Goal: Information Seeking & Learning: Learn about a topic

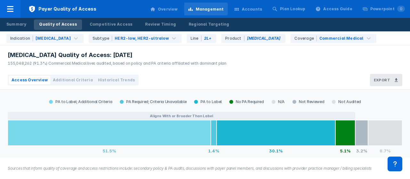
click at [191, 23] on div "Regional Targeting" at bounding box center [209, 24] width 41 height 6
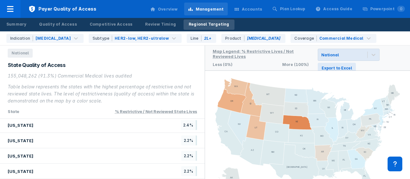
scroll to position [355, 0]
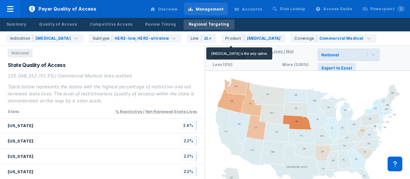
click at [238, 37] on div "Product [MEDICAL_DATA]" at bounding box center [253, 38] width 64 height 9
click at [222, 37] on div "Product [MEDICAL_DATA]" at bounding box center [253, 38] width 64 height 9
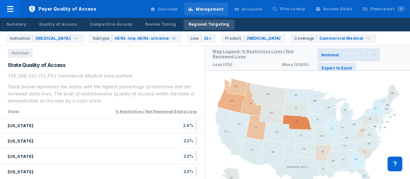
click at [136, 42] on div "Subtype HER2-low, HER2-ultralow" at bounding box center [135, 38] width 93 height 9
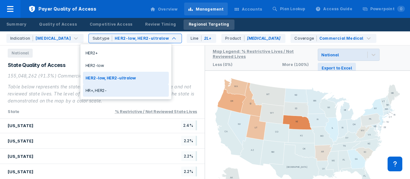
click at [103, 89] on div "HR+, HER2-" at bounding box center [126, 90] width 86 height 12
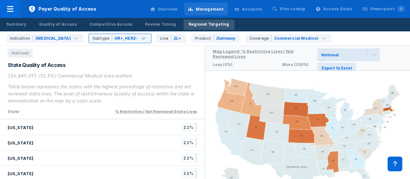
scroll to position [475, 0]
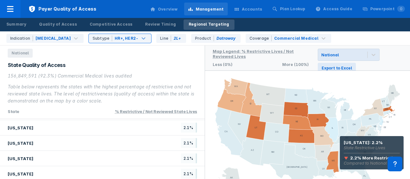
click at [340, 145] on icon at bounding box center [345, 146] width 30 height 11
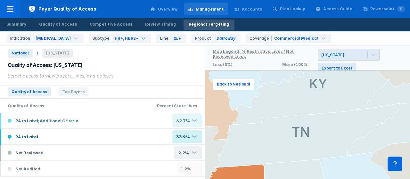
click at [69, 93] on span "Top Payers" at bounding box center [74, 91] width 30 height 9
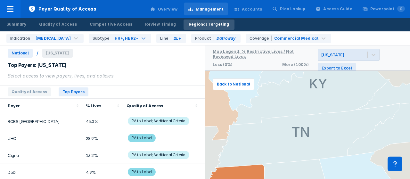
scroll to position [52, 0]
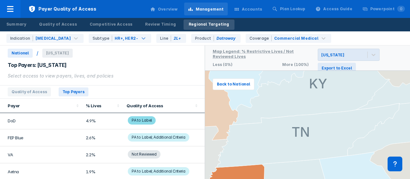
click at [161, 170] on span "PA to Label; Additional Criteria" at bounding box center [158, 171] width 61 height 8
